Goal: Task Accomplishment & Management: Manage account settings

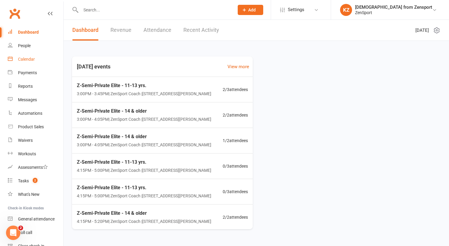
click at [28, 57] on div "Calendar" at bounding box center [26, 59] width 17 height 5
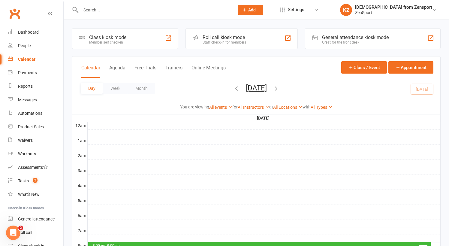
click at [246, 86] on button "Monday, Aug 11, 2025" at bounding box center [256, 88] width 21 height 8
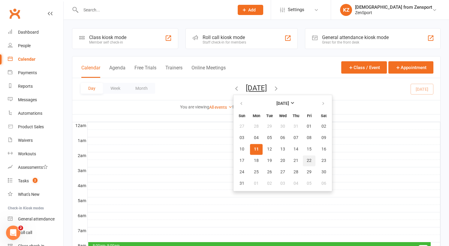
click at [306, 159] on span "22" at bounding box center [308, 160] width 5 height 5
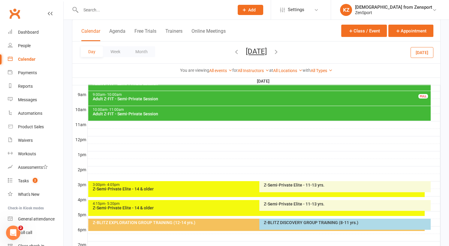
scroll to position [180, 0]
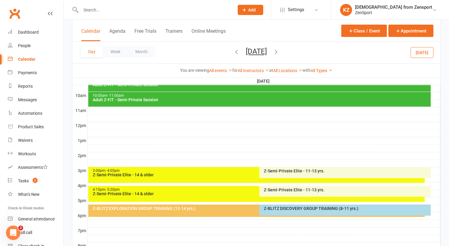
click at [189, 172] on div "3:00pm - 4:05pm" at bounding box center [257, 171] width 331 height 4
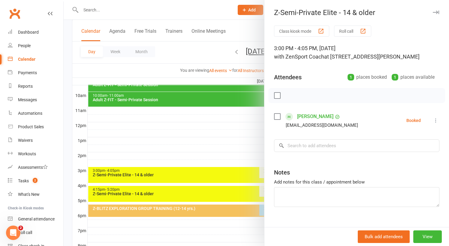
click at [192, 149] on div at bounding box center [256, 123] width 385 height 246
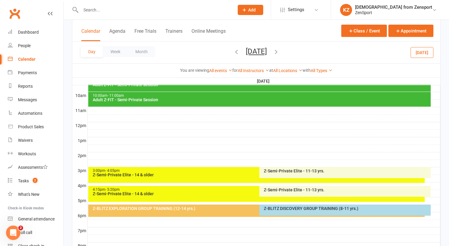
click at [284, 169] on div "Z-Semi-Private Elite - 11-13 yrs." at bounding box center [346, 171] width 166 height 4
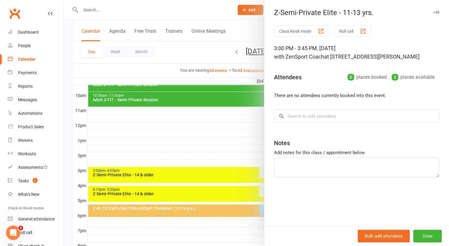
click at [248, 145] on div at bounding box center [256, 123] width 385 height 246
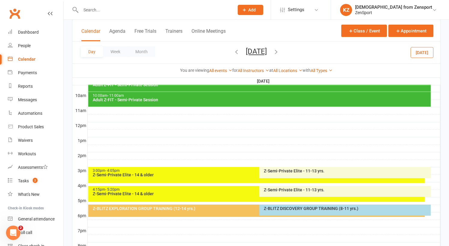
click at [200, 190] on div "4:15pm - 5:20pm" at bounding box center [257, 189] width 331 height 4
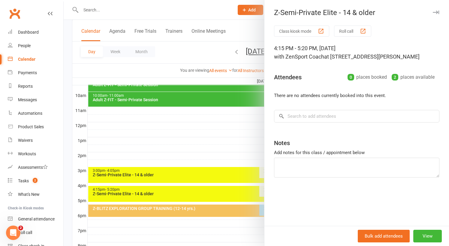
click at [206, 144] on div at bounding box center [256, 123] width 385 height 246
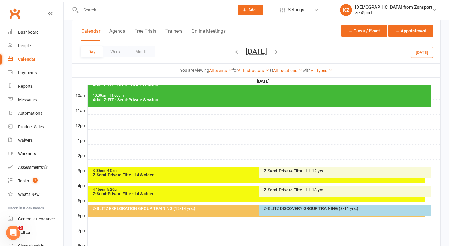
click at [282, 188] on div "Z-Semi-Private Elite - 11-13 yrs." at bounding box center [346, 189] width 166 height 4
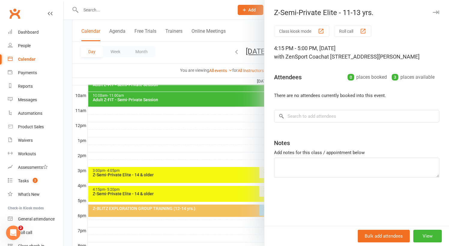
click at [210, 125] on div at bounding box center [256, 123] width 385 height 246
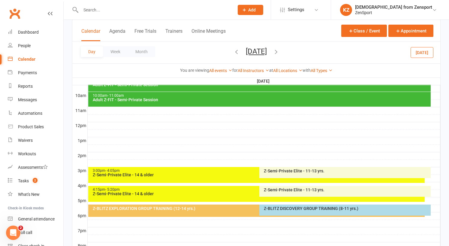
click at [208, 208] on div "Z-BLITZ EXPLORATION GROUP TRAINING (12-14 yrs.)" at bounding box center [257, 208] width 331 height 4
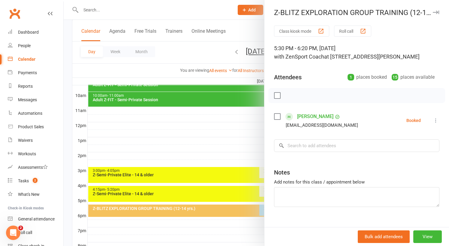
click at [211, 143] on div at bounding box center [256, 123] width 385 height 246
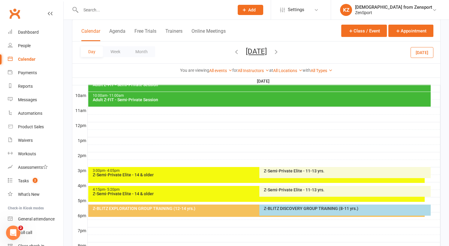
click at [279, 208] on div "Z-BLITZ DISCOVERY GROUP TRAINING (8-11 yrs.)" at bounding box center [346, 208] width 166 height 4
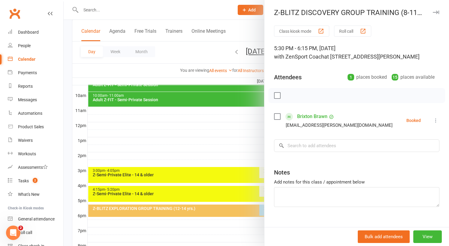
click at [205, 229] on div at bounding box center [256, 123] width 385 height 246
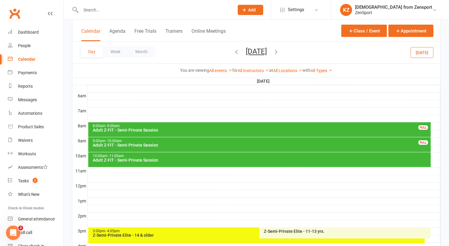
scroll to position [118, 0]
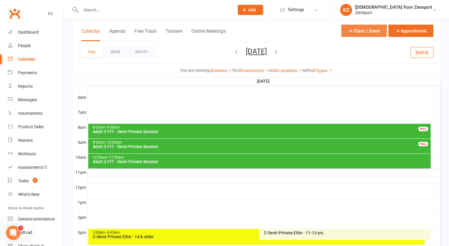
click at [359, 28] on button "Class / Event" at bounding box center [364, 31] width 46 height 12
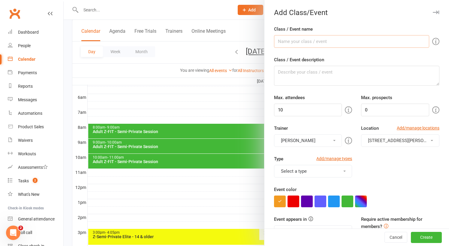
click at [284, 38] on input "Class / Event name" at bounding box center [351, 41] width 155 height 13
type input "Reese OFF"
click at [305, 109] on input "10" at bounding box center [308, 109] width 68 height 13
type input "1"
type input "0"
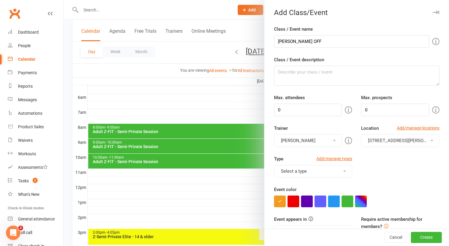
click at [322, 141] on button "Duarte Monteiro" at bounding box center [308, 140] width 68 height 13
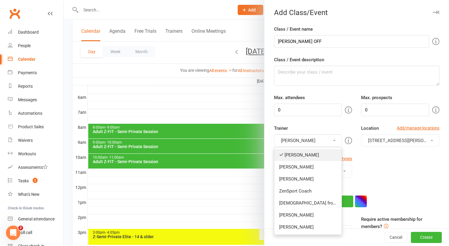
click at [310, 154] on link "Duarte Monteiro" at bounding box center [307, 155] width 67 height 12
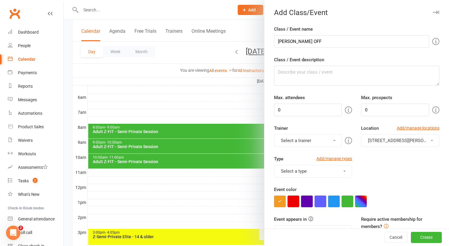
click at [310, 140] on button "Select a trainer" at bounding box center [308, 140] width 68 height 13
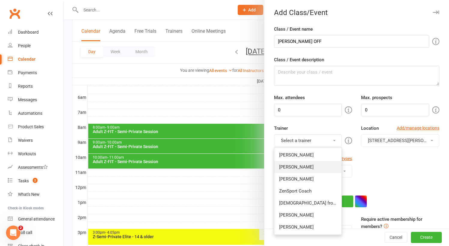
click at [307, 165] on link "Reese Valcich" at bounding box center [307, 167] width 67 height 12
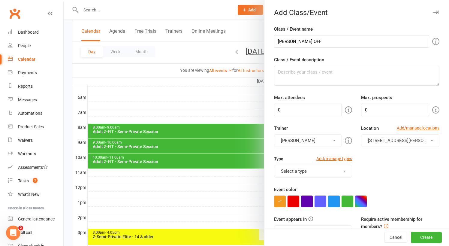
click at [315, 169] on button "Select a type" at bounding box center [313, 171] width 78 height 13
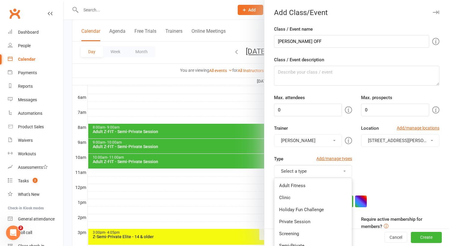
click at [378, 171] on div "Type Add/manage types Select a type Adult Fitness Clinic Holiday Fun Challenge …" at bounding box center [356, 170] width 174 height 31
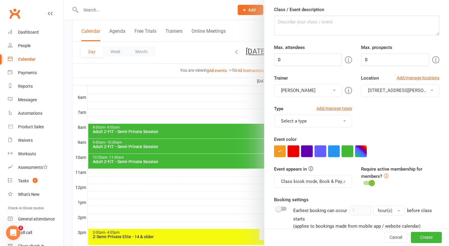
scroll to position [52, 0]
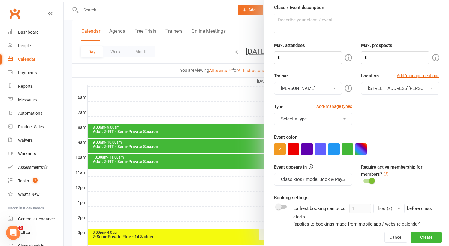
click at [307, 151] on button "button" at bounding box center [307, 149] width 12 height 12
click at [316, 177] on button "Class kiosk mode, Book & Pay, Roll call, Clubworx website calendar and Mobile a…" at bounding box center [313, 179] width 78 height 13
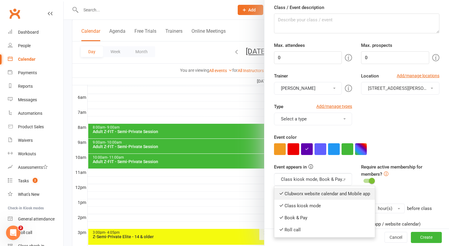
click at [316, 194] on link "Clubworx website calendar and Mobile app" at bounding box center [324, 193] width 100 height 12
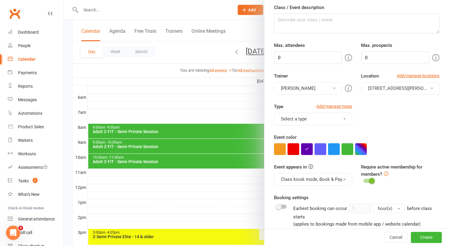
click at [379, 140] on div "Event color" at bounding box center [356, 143] width 165 height 21
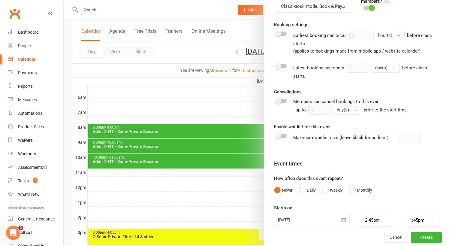
scroll to position [225, 0]
click at [334, 214] on div at bounding box center [312, 220] width 76 height 12
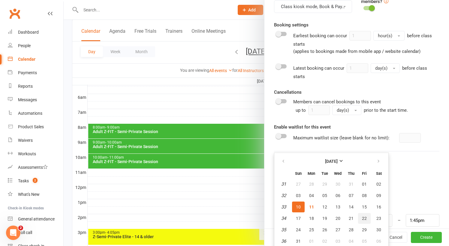
click at [363, 216] on span "22" at bounding box center [364, 218] width 5 height 5
type input "22 Aug 2025"
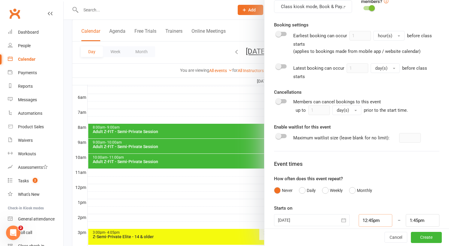
click at [372, 214] on input "12:45pm" at bounding box center [375, 220] width 34 height 13
type input "3:00pm"
click at [369, 184] on li "3:00pm" at bounding box center [373, 188] width 29 height 9
click at [416, 214] on input "4:00pm" at bounding box center [422, 220] width 34 height 13
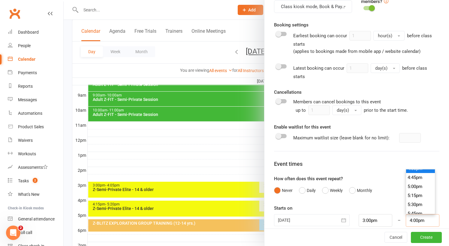
scroll to position [602, 0]
type input "5:30pm"
click at [417, 196] on li "5:30pm" at bounding box center [420, 200] width 29 height 9
click at [390, 190] on form "Class / Event name Reese OFF Class / Event description Max. attendees 0 Max. pr…" at bounding box center [356, 14] width 165 height 426
click at [423, 236] on button "Create" at bounding box center [426, 237] width 31 height 11
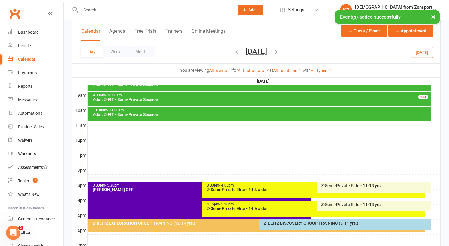
click at [173, 132] on div at bounding box center [264, 132] width 352 height 7
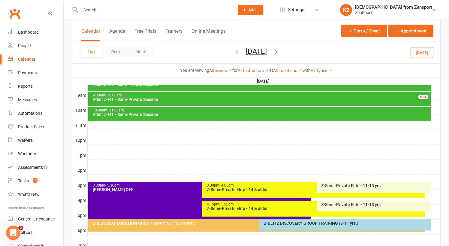
click at [118, 175] on div at bounding box center [264, 177] width 352 height 7
click at [118, 175] on div "Add Appointment Add Event" at bounding box center [121, 165] width 44 height 21
click at [118, 174] on div at bounding box center [264, 170] width 352 height 7
click at [125, 143] on div at bounding box center [264, 140] width 352 height 7
click at [140, 150] on div at bounding box center [264, 147] width 352 height 7
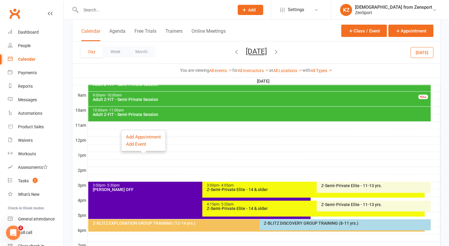
click at [423, 49] on button "Today" at bounding box center [421, 52] width 23 height 11
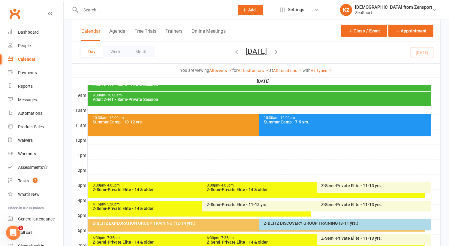
click at [279, 50] on icon "button" at bounding box center [276, 51] width 7 height 7
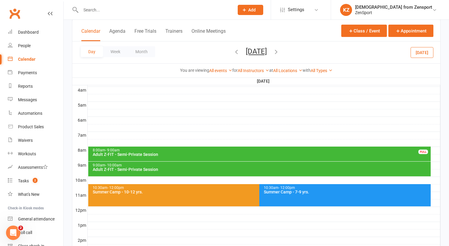
scroll to position [93, 0]
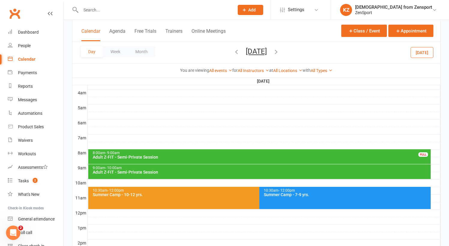
click at [238, 152] on div "8:00am - 9:00am" at bounding box center [260, 153] width 337 height 4
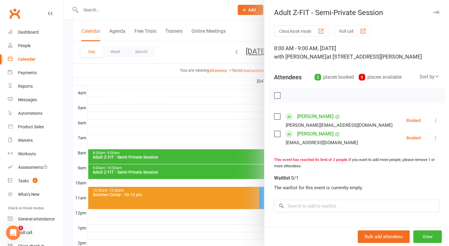
click at [278, 133] on label at bounding box center [277, 134] width 6 height 6
click at [331, 95] on icon "button" at bounding box center [328, 95] width 7 height 7
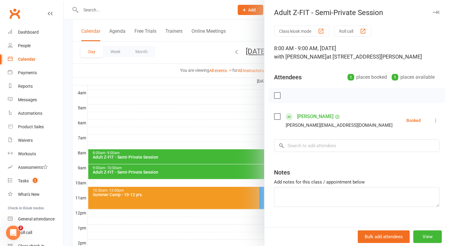
click at [100, 9] on div at bounding box center [256, 123] width 385 height 246
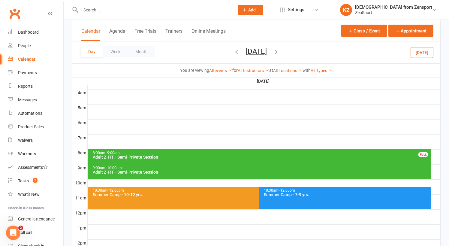
click at [97, 10] on input "text" at bounding box center [154, 10] width 151 height 8
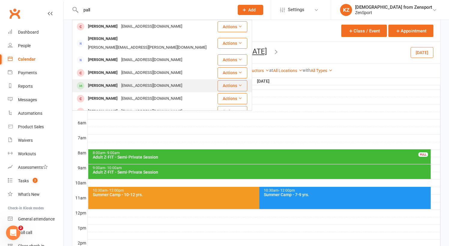
type input "pall"
click at [106, 81] on div "[PERSON_NAME]" at bounding box center [102, 85] width 33 height 9
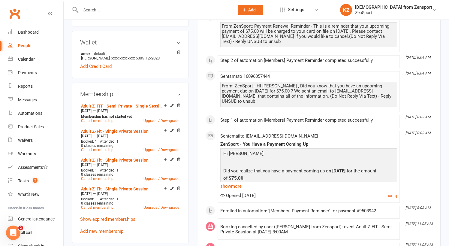
scroll to position [168, 0]
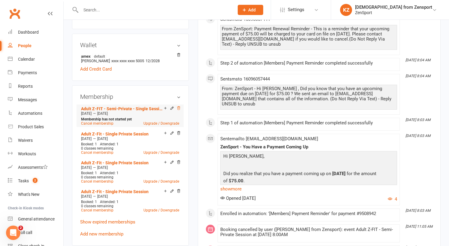
click at [178, 106] on icon at bounding box center [178, 107] width 3 height 3
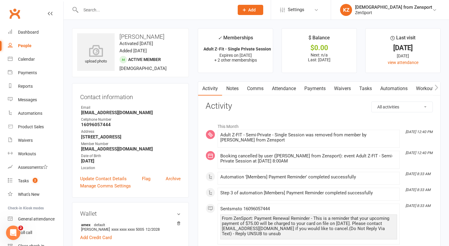
click at [289, 86] on link "Attendance" at bounding box center [283, 89] width 32 height 14
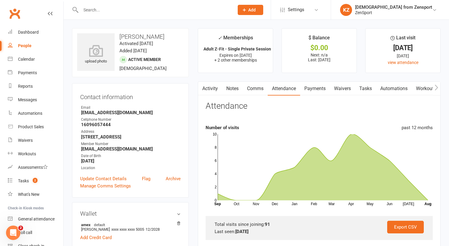
click at [312, 89] on link "Payments" at bounding box center [315, 89] width 30 height 14
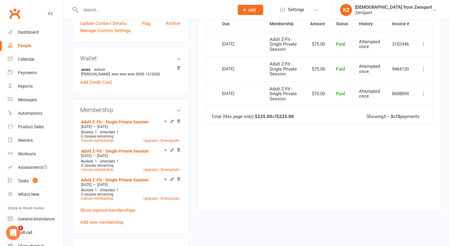
scroll to position [154, 0]
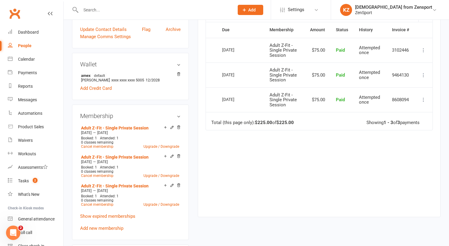
scroll to position [150, 0]
click at [108, 144] on link "Cancel membership" at bounding box center [97, 146] width 32 height 4
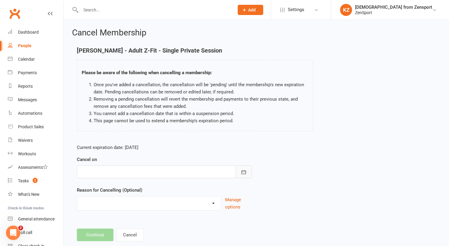
click at [246, 167] on button "button" at bounding box center [243, 171] width 16 height 13
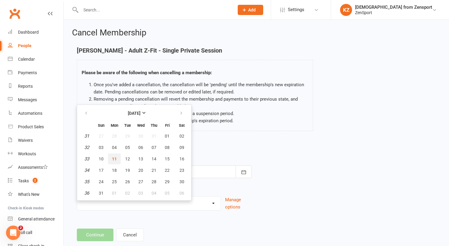
click at [112, 157] on span "11" at bounding box center [114, 158] width 5 height 5
type input "[DATE]"
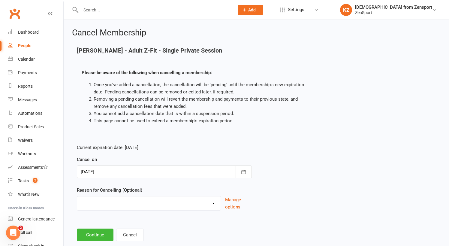
select select "3"
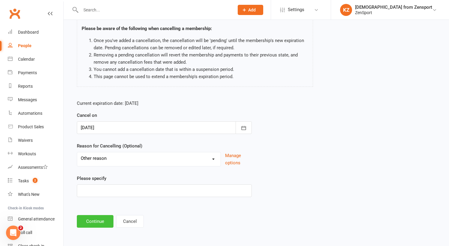
scroll to position [49, 0]
click at [100, 215] on button "Continue" at bounding box center [95, 221] width 37 height 13
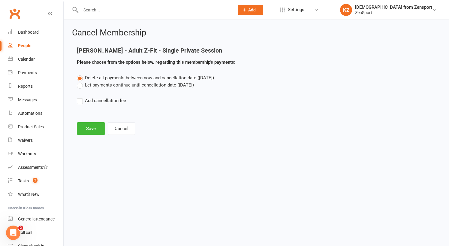
scroll to position [0, 0]
click at [91, 129] on button "Save" at bounding box center [91, 128] width 28 height 13
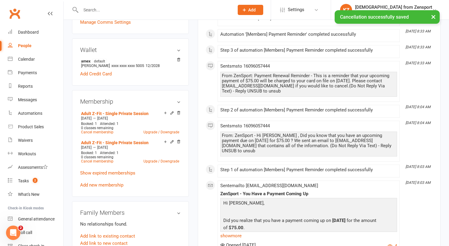
scroll to position [182, 0]
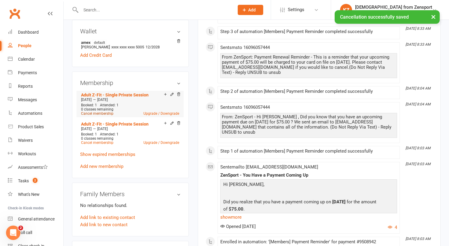
click at [107, 112] on link "Cancel membership" at bounding box center [97, 113] width 32 height 4
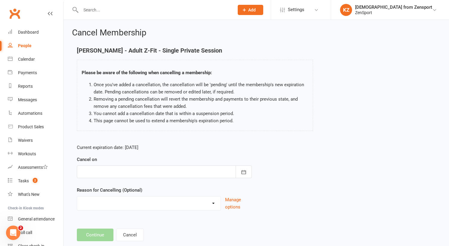
click at [166, 166] on div at bounding box center [164, 171] width 175 height 13
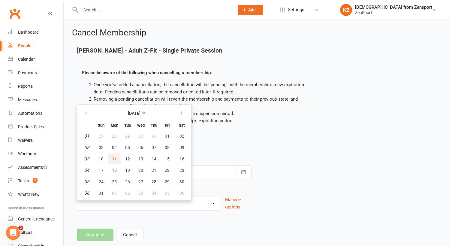
click at [115, 155] on button "11" at bounding box center [114, 158] width 13 height 11
type input "11 Aug 2025"
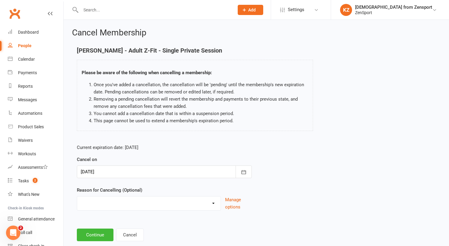
select select "3"
click at [107, 236] on input at bounding box center [164, 234] width 175 height 13
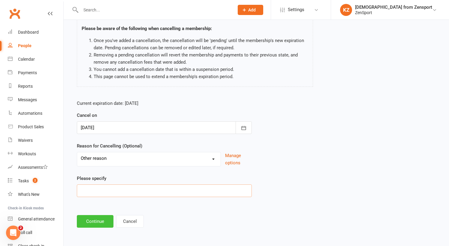
scroll to position [49, 0]
click at [100, 218] on button "Continue" at bounding box center [95, 221] width 37 height 13
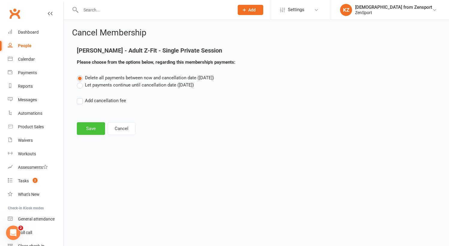
click at [98, 130] on button "Save" at bounding box center [91, 128] width 28 height 13
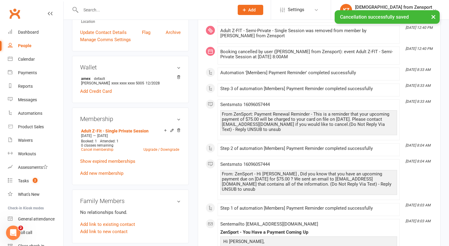
scroll to position [157, 0]
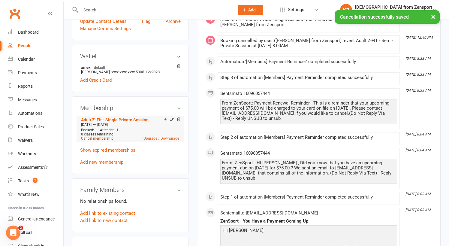
click at [105, 138] on link "Cancel membership" at bounding box center [97, 138] width 32 height 4
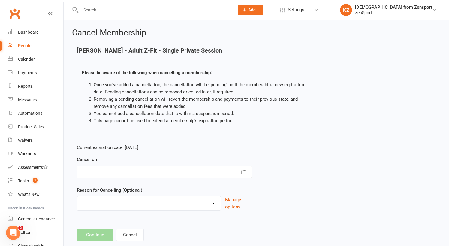
click at [142, 171] on div at bounding box center [164, 171] width 175 height 13
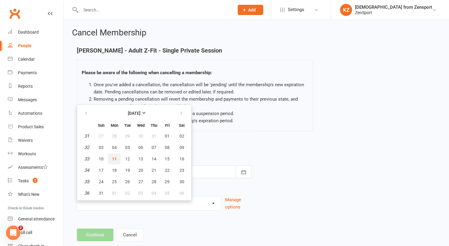
click at [112, 158] on span "11" at bounding box center [114, 158] width 5 height 5
type input "11 Aug 2025"
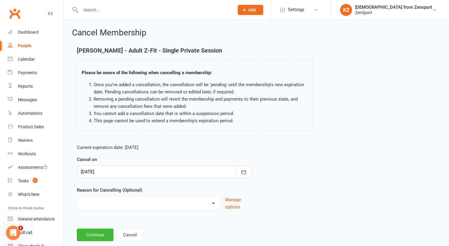
select select "3"
click at [104, 232] on input at bounding box center [164, 234] width 175 height 13
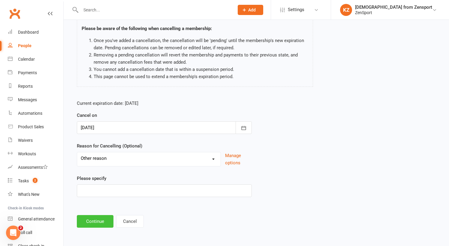
scroll to position [49, 0]
click at [100, 217] on button "Continue" at bounding box center [95, 221] width 37 height 13
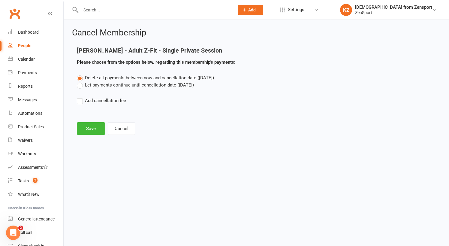
scroll to position [0, 0]
click at [89, 126] on button "Save" at bounding box center [91, 128] width 28 height 13
